Goal: Information Seeking & Learning: Learn about a topic

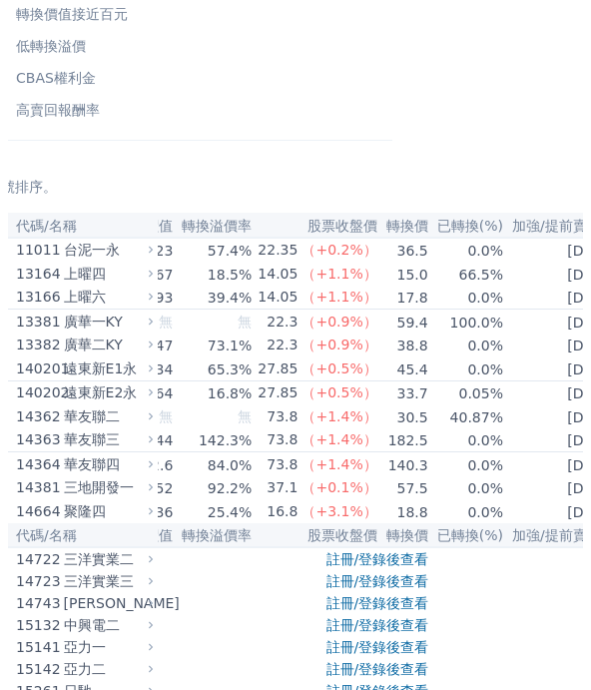
scroll to position [236, 0]
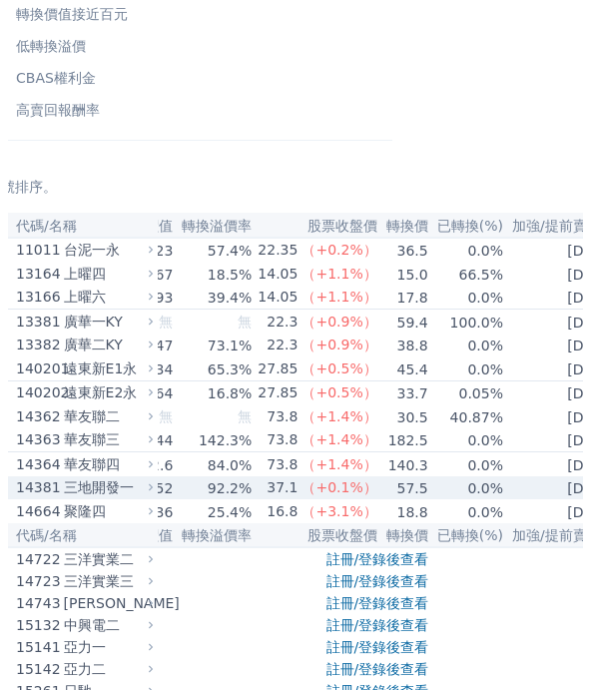
click at [311, 495] on font "（+0.1%）" at bounding box center [338, 487] width 75 height 16
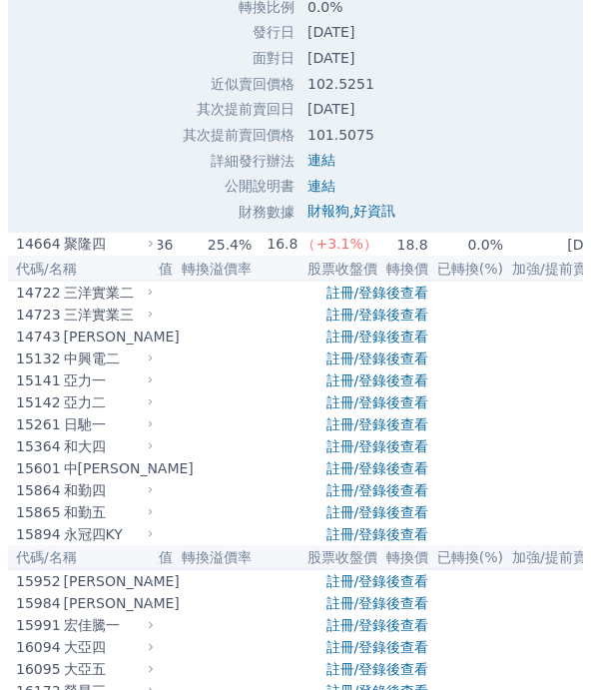
scroll to position [1428, 0]
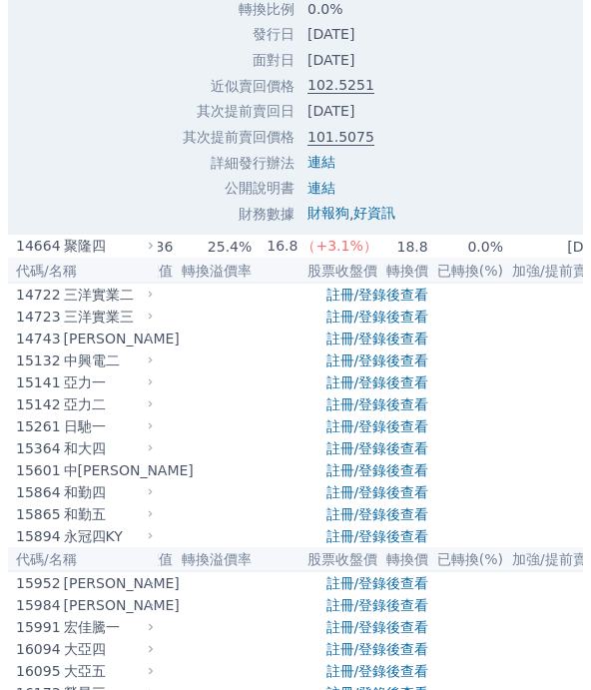
click at [415, 302] on font "註冊/登錄後查看" at bounding box center [377, 295] width 103 height 16
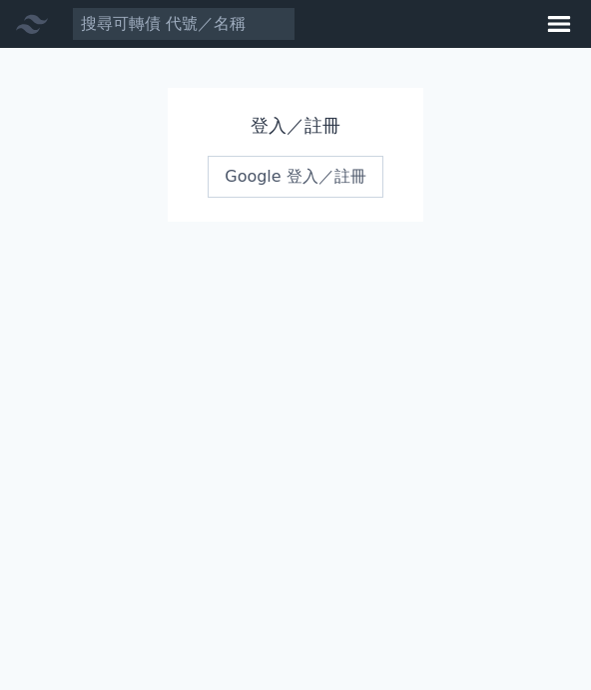
click at [341, 181] on link "Google 登入／註冊" at bounding box center [296, 177] width 176 height 42
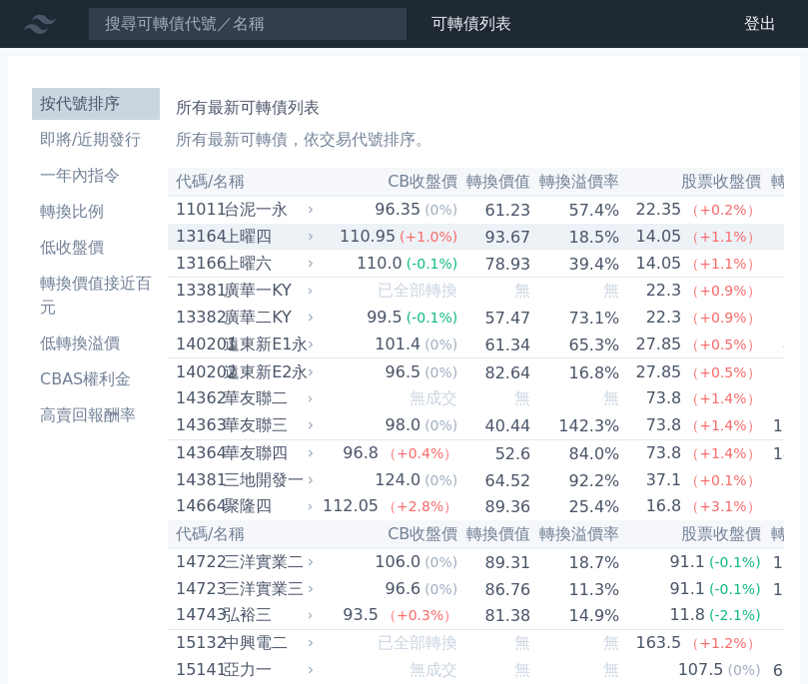
click at [590, 251] on td "15.0" at bounding box center [791, 237] width 58 height 27
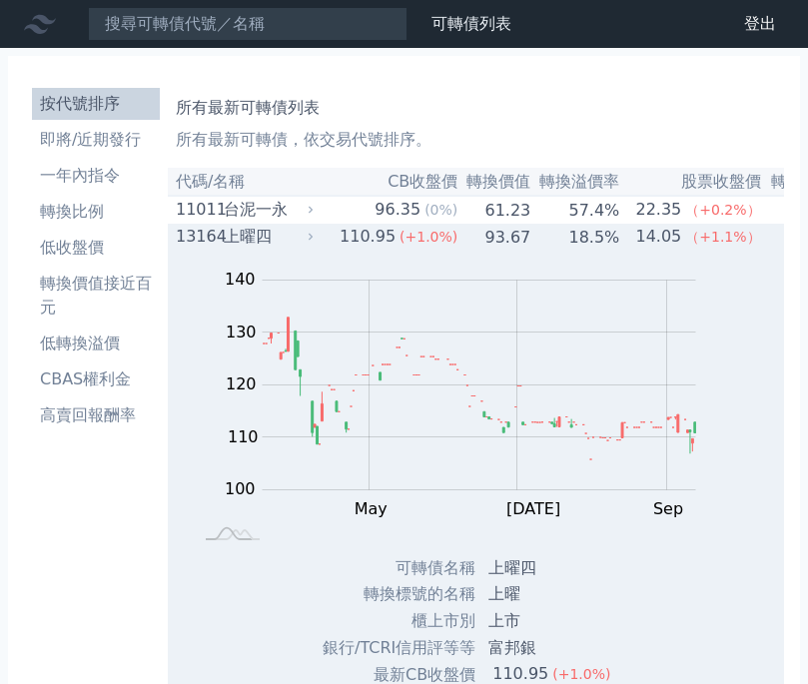
click at [590, 245] on font "（+1.1%）" at bounding box center [722, 237] width 75 height 16
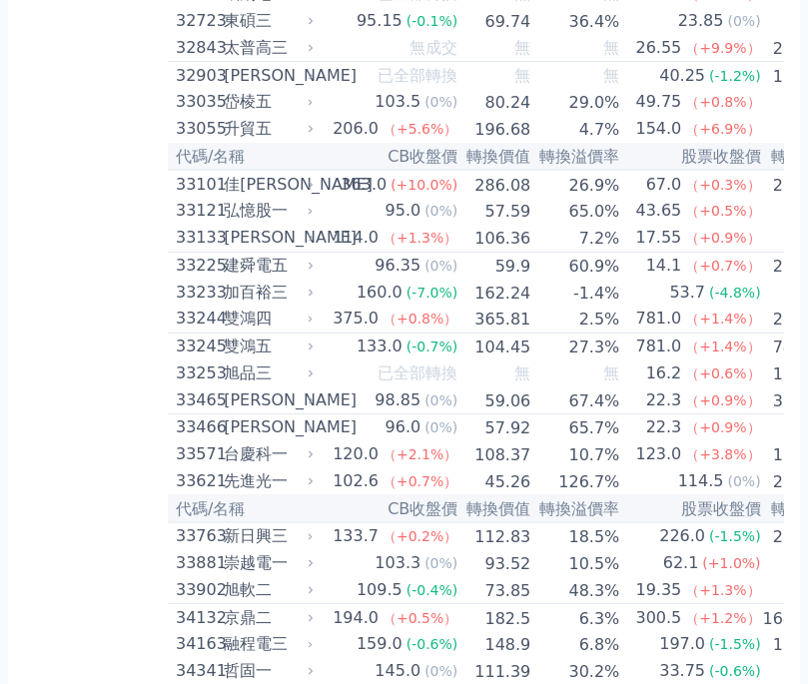
scroll to position [3542, 0]
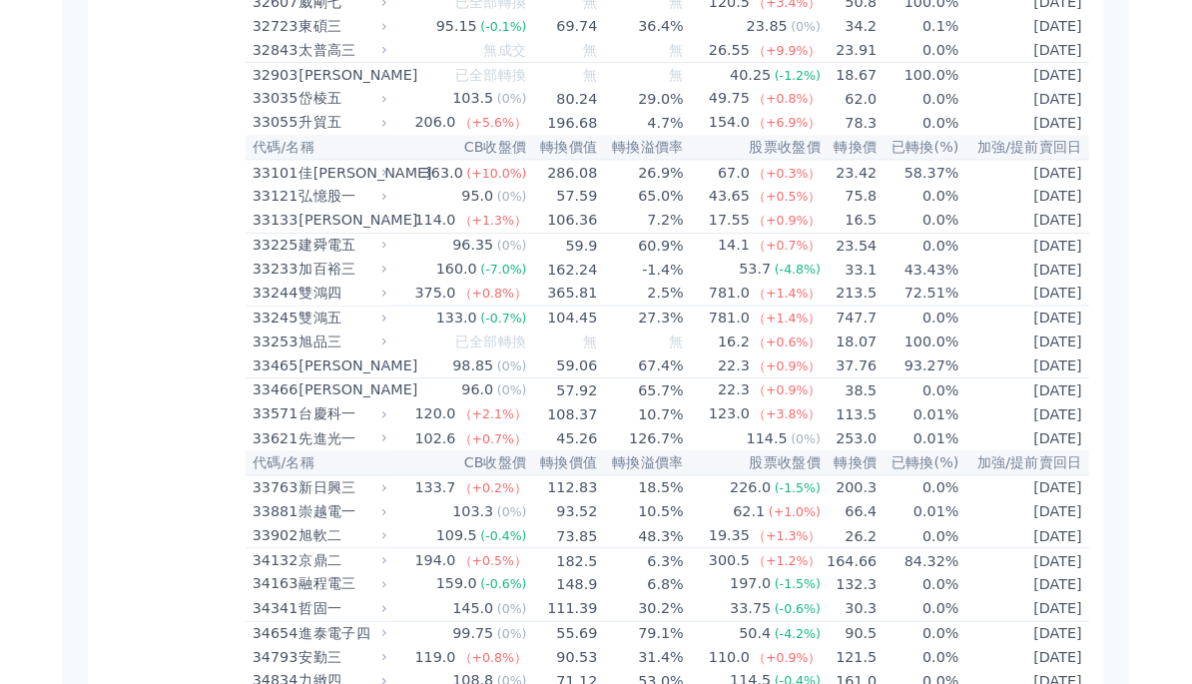
scroll to position [3619, 0]
